Goal: Task Accomplishment & Management: Use online tool/utility

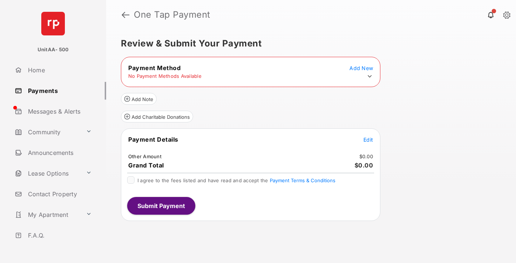
click at [370, 76] on icon at bounding box center [369, 76] width 7 height 7
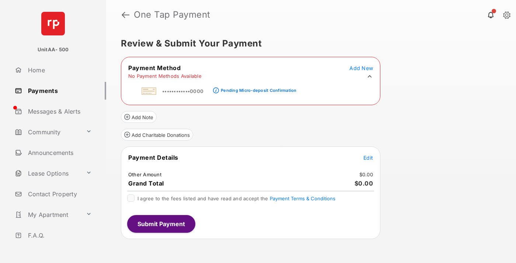
click at [257, 88] on div "Pending Micro-deposit Confirmation" at bounding box center [259, 90] width 76 height 5
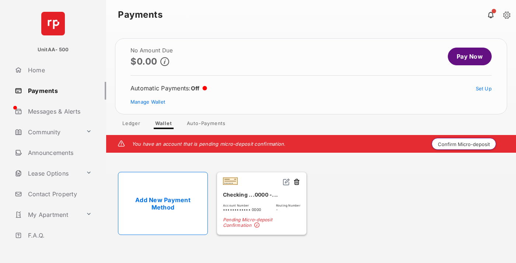
click at [464, 144] on button "Confirm Micro-deposit" at bounding box center [464, 144] width 64 height 12
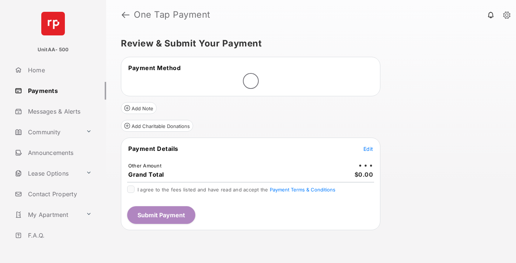
click at [368, 149] on span "Edit" at bounding box center [368, 149] width 10 height 6
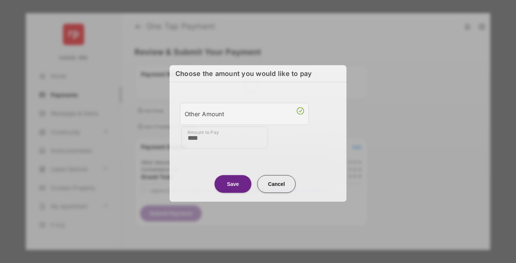
type input "****"
click at [233, 182] on button "Save" at bounding box center [232, 184] width 37 height 18
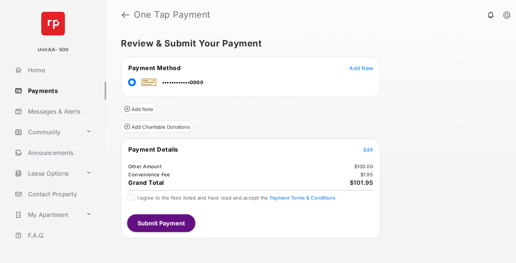
click at [368, 149] on span "Edit" at bounding box center [368, 149] width 10 height 6
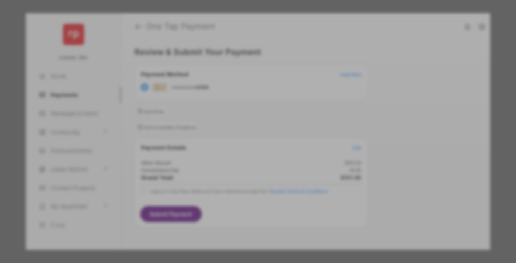
click at [233, 192] on button "Save" at bounding box center [232, 195] width 37 height 18
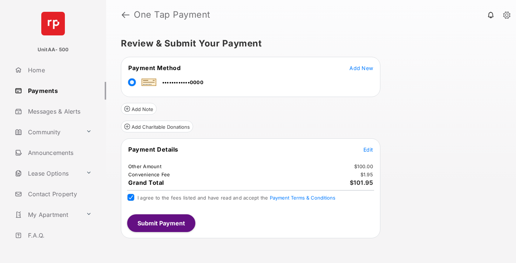
click at [161, 223] on button "Submit Payment" at bounding box center [161, 223] width 68 height 18
